Goal: Information Seeking & Learning: Learn about a topic

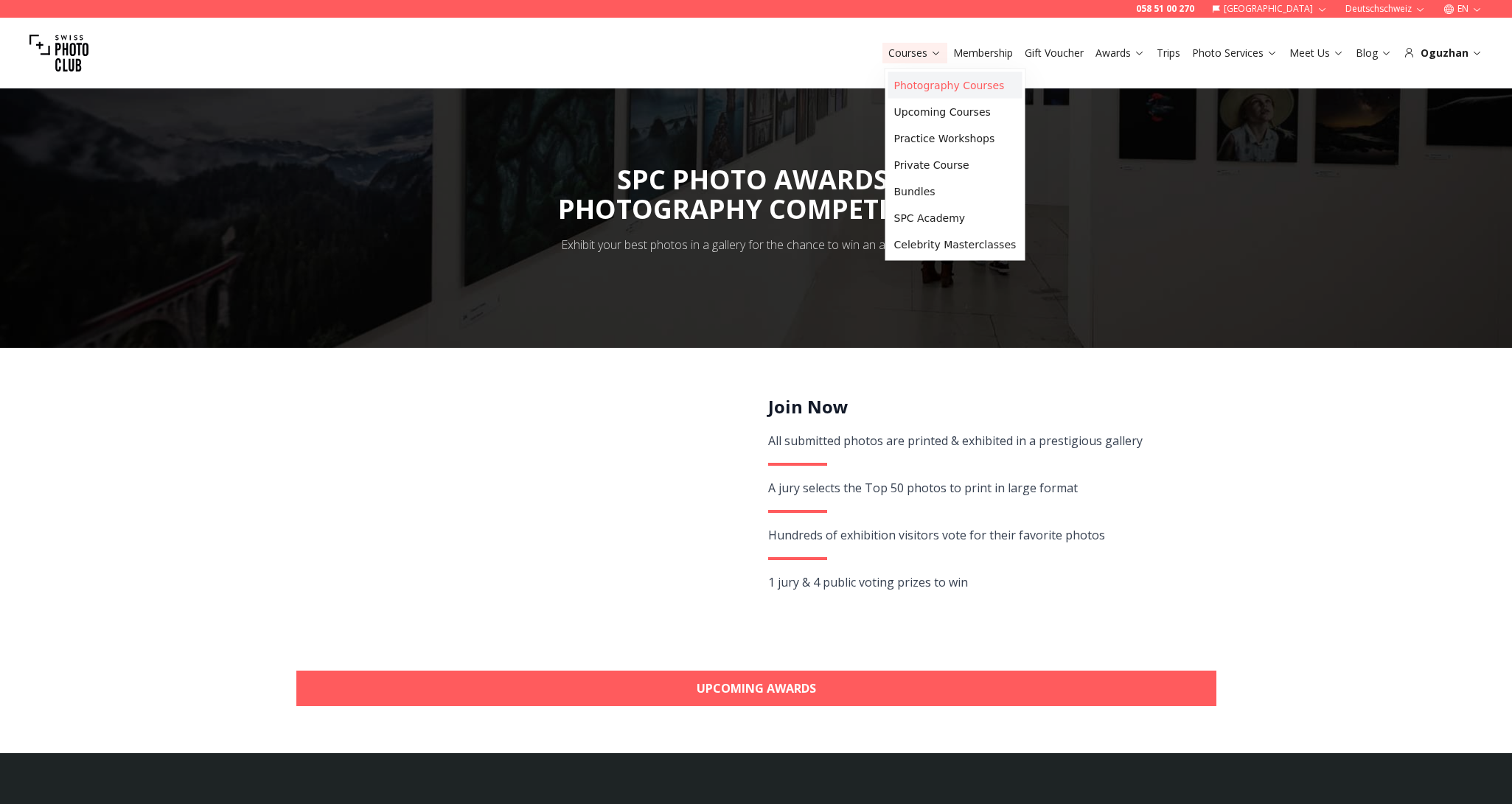
click at [908, 92] on link "Photography Courses" at bounding box center [954, 86] width 134 height 26
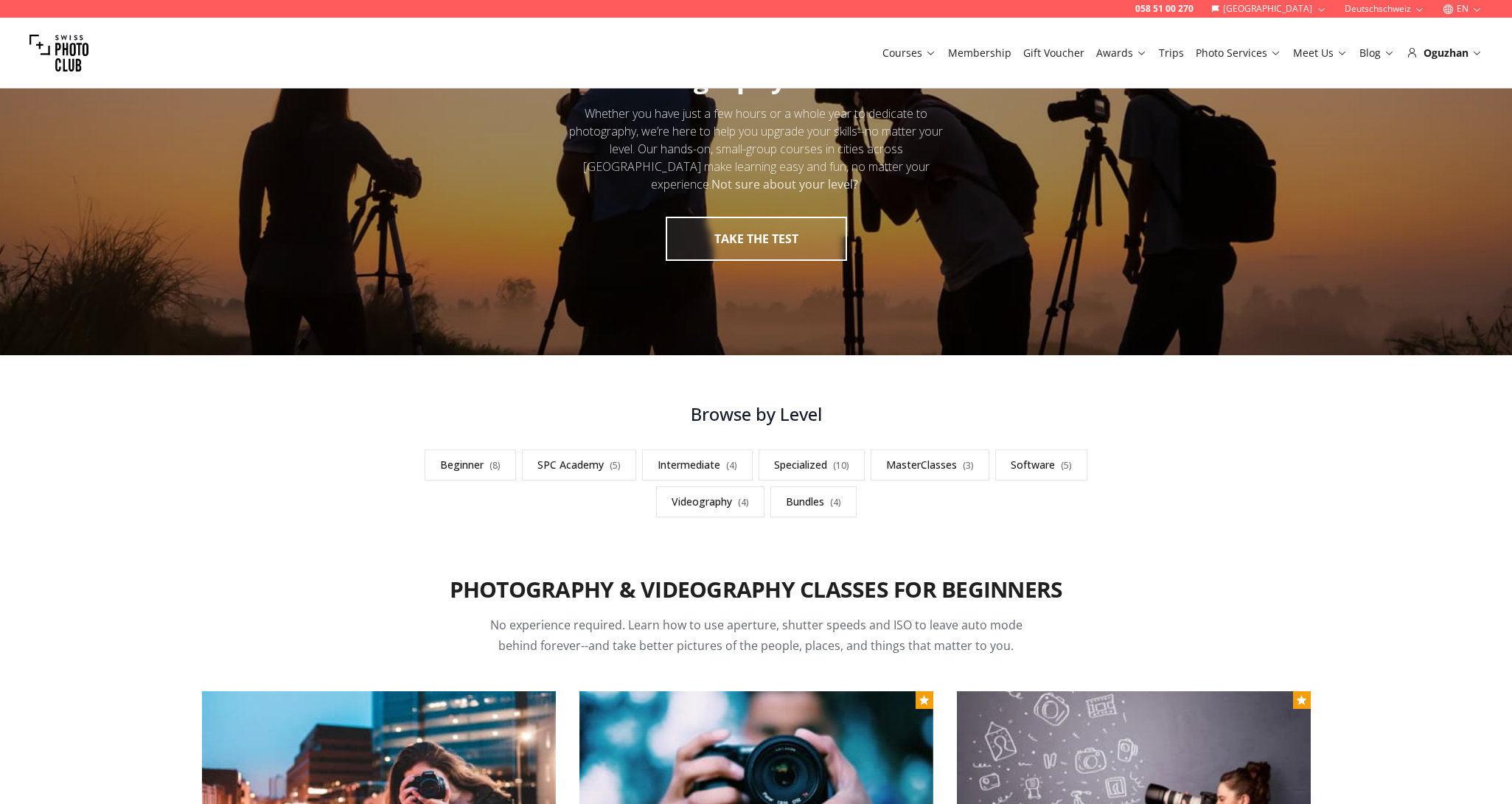
scroll to position [101, 0]
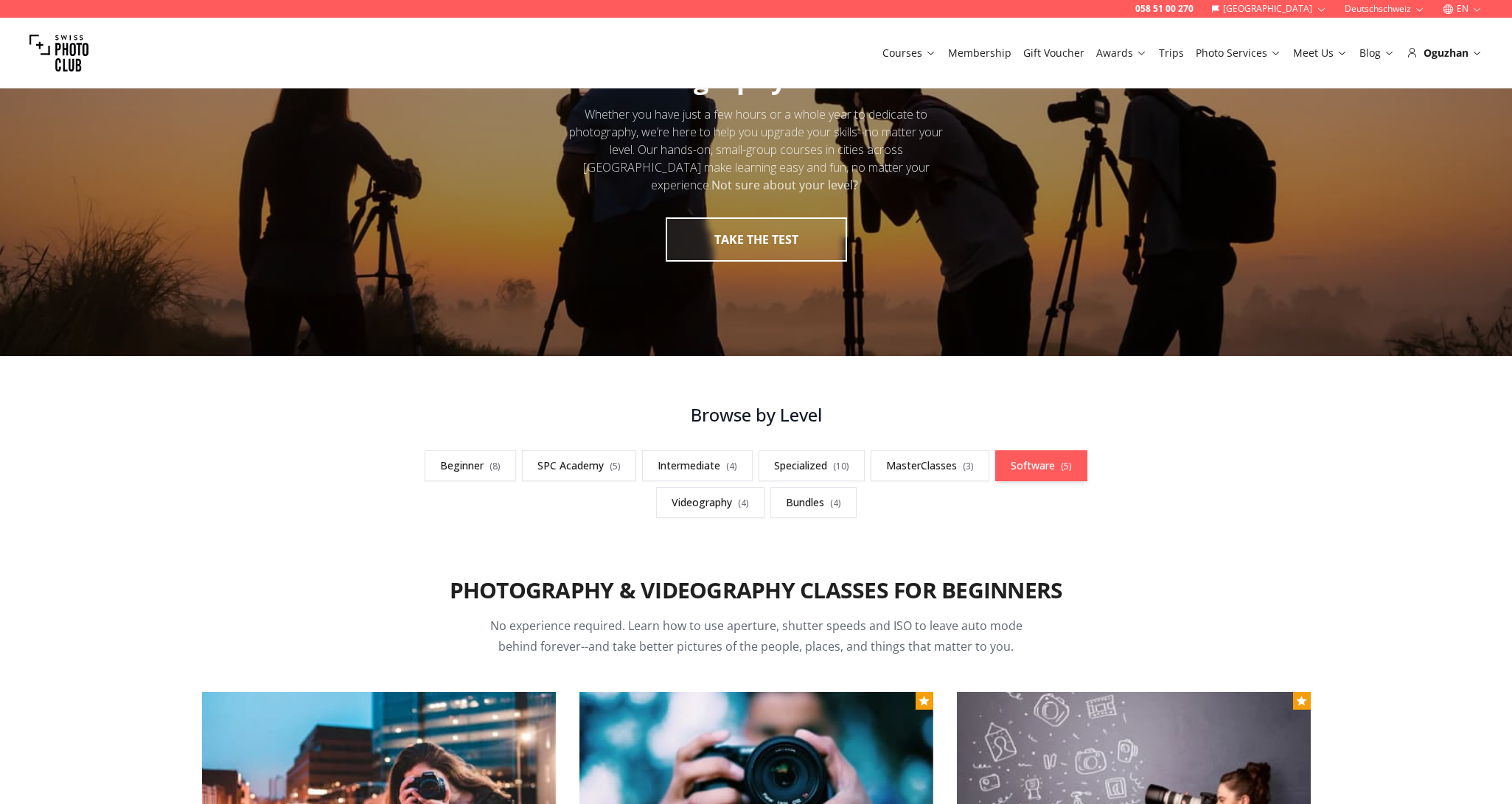
click at [1006, 461] on link "Software ( 5 )" at bounding box center [1040, 465] width 92 height 31
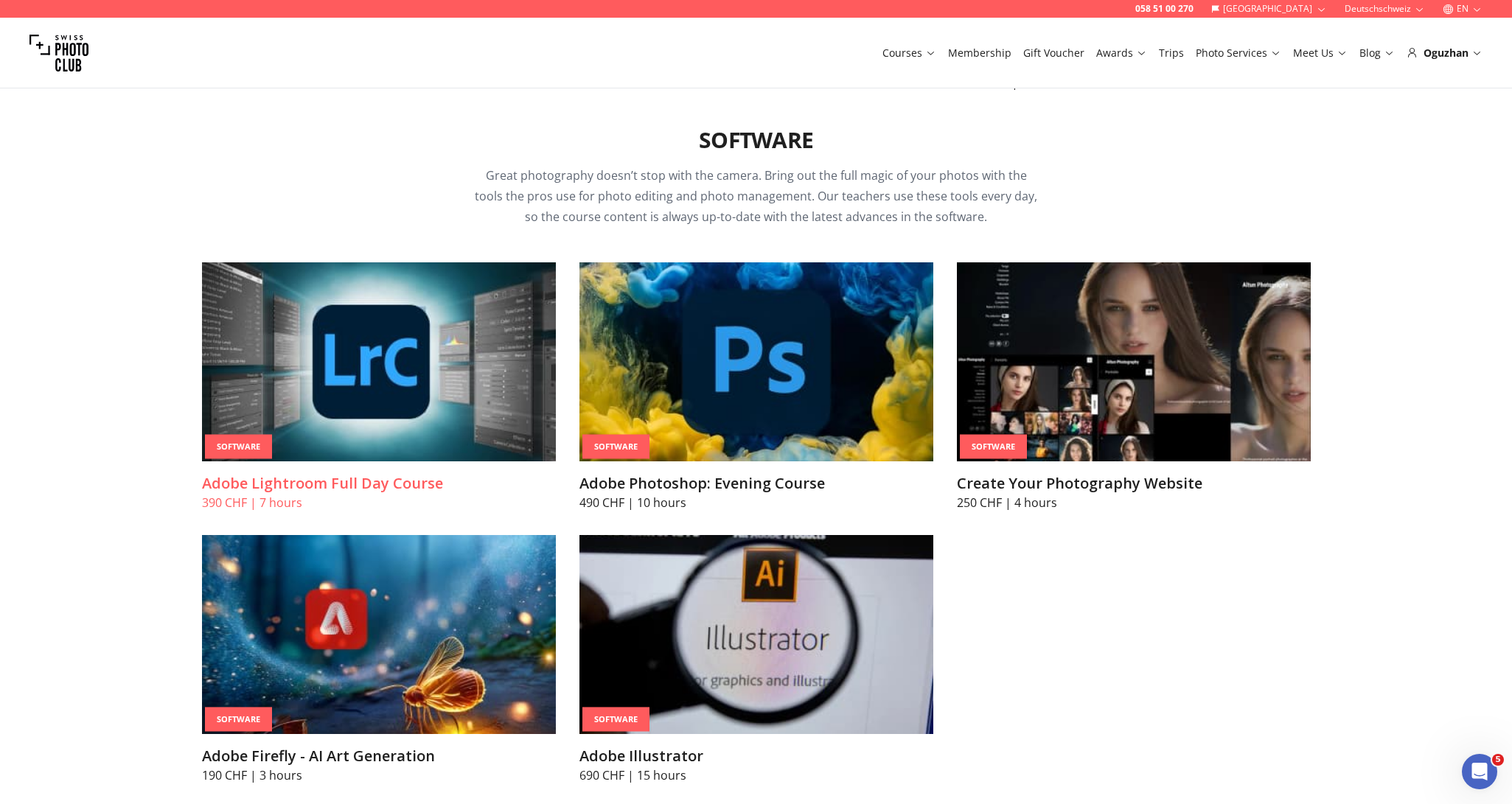
click at [371, 345] on img at bounding box center [378, 362] width 354 height 199
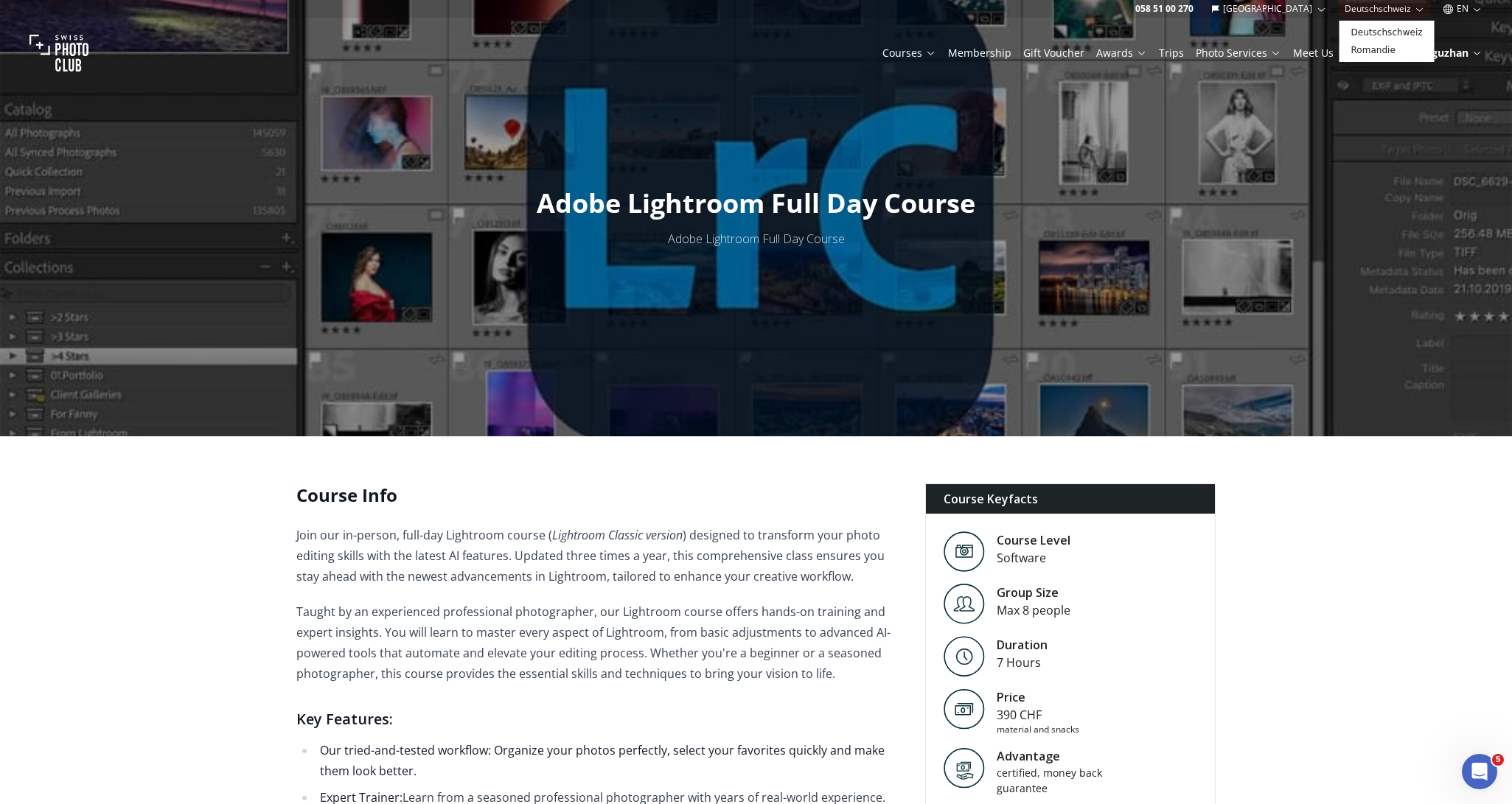
click at [1357, 5] on button "Deutschschweiz" at bounding box center [1384, 9] width 92 height 17
click at [1356, 45] on link "Romandie" at bounding box center [1387, 50] width 89 height 17
